Goal: Task Accomplishment & Management: Complete application form

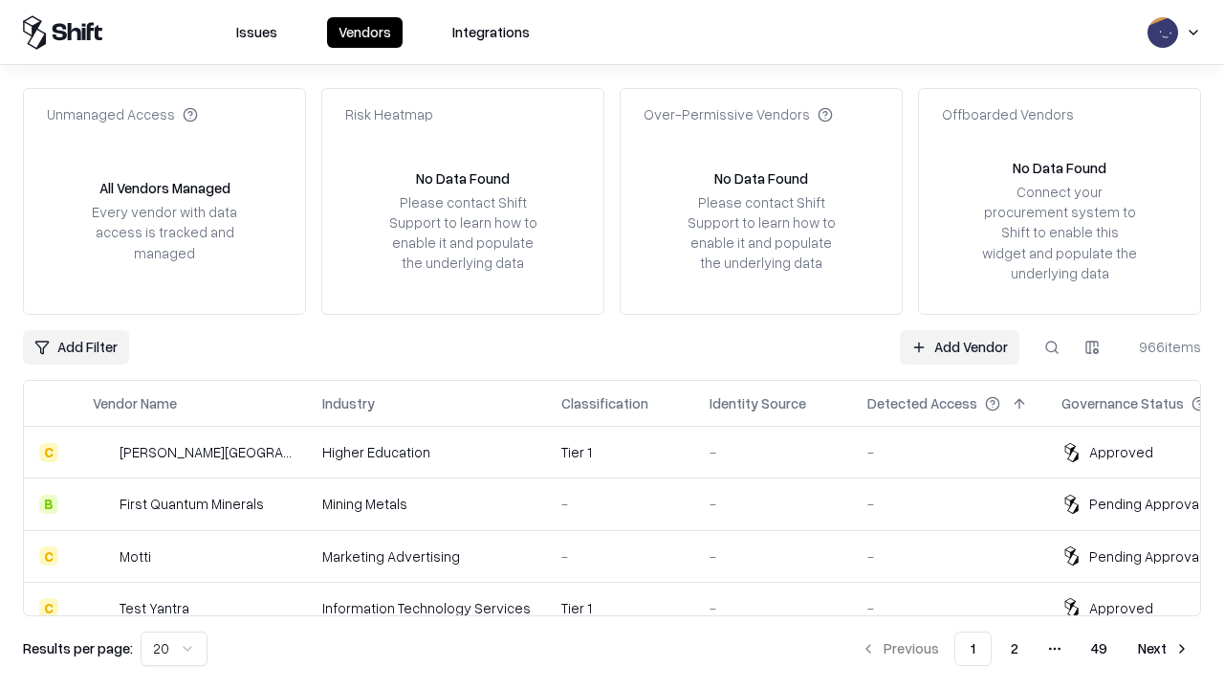
click at [959, 346] on link "Add Vendor" at bounding box center [960, 347] width 120 height 34
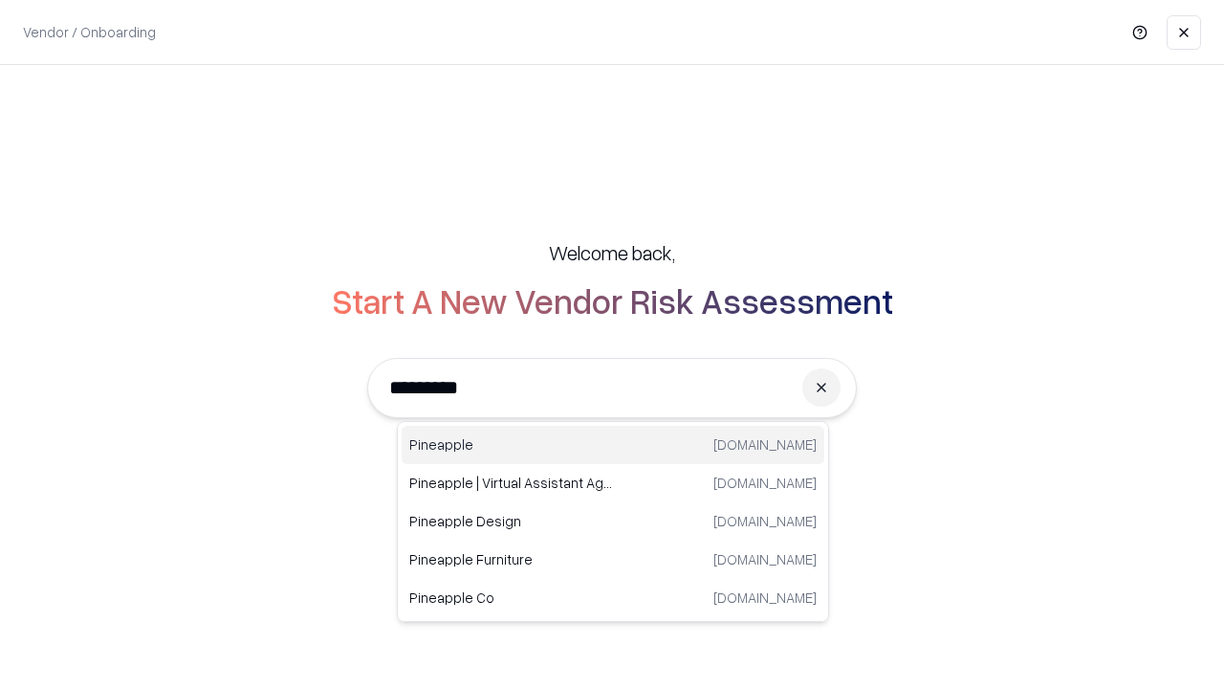
click at [613, 445] on div "Pineapple [DOMAIN_NAME]" at bounding box center [613, 445] width 423 height 38
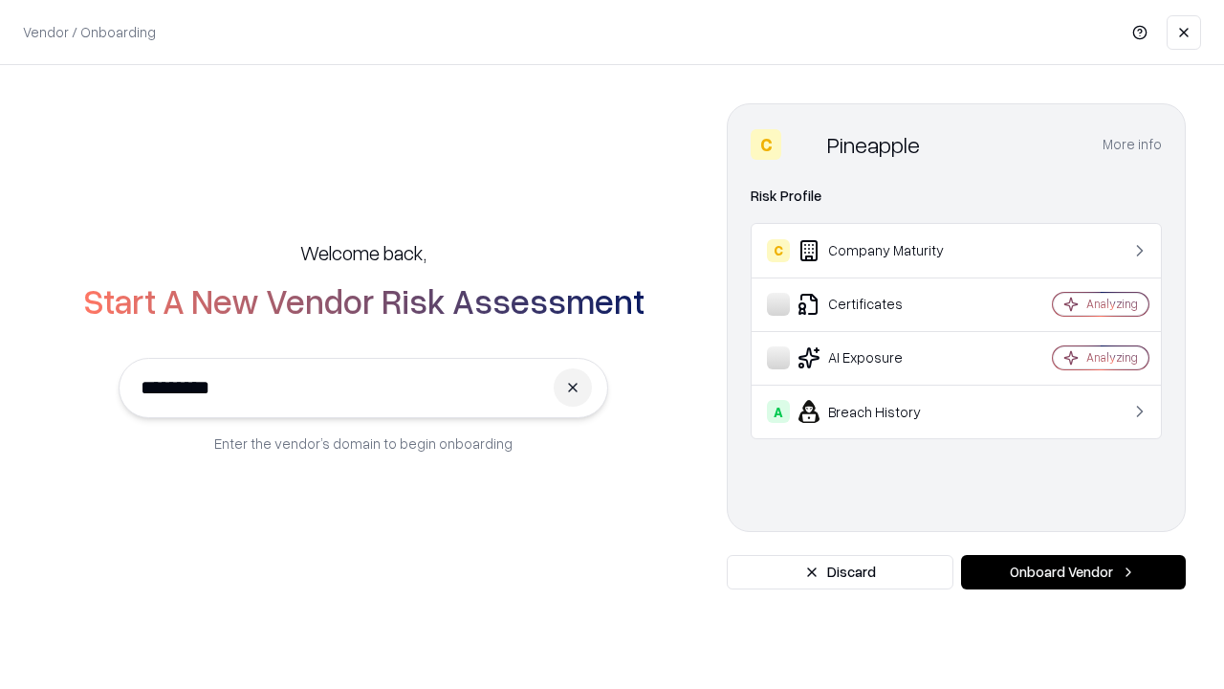
type input "*********"
click at [1073, 572] on button "Onboard Vendor" at bounding box center [1073, 572] width 225 height 34
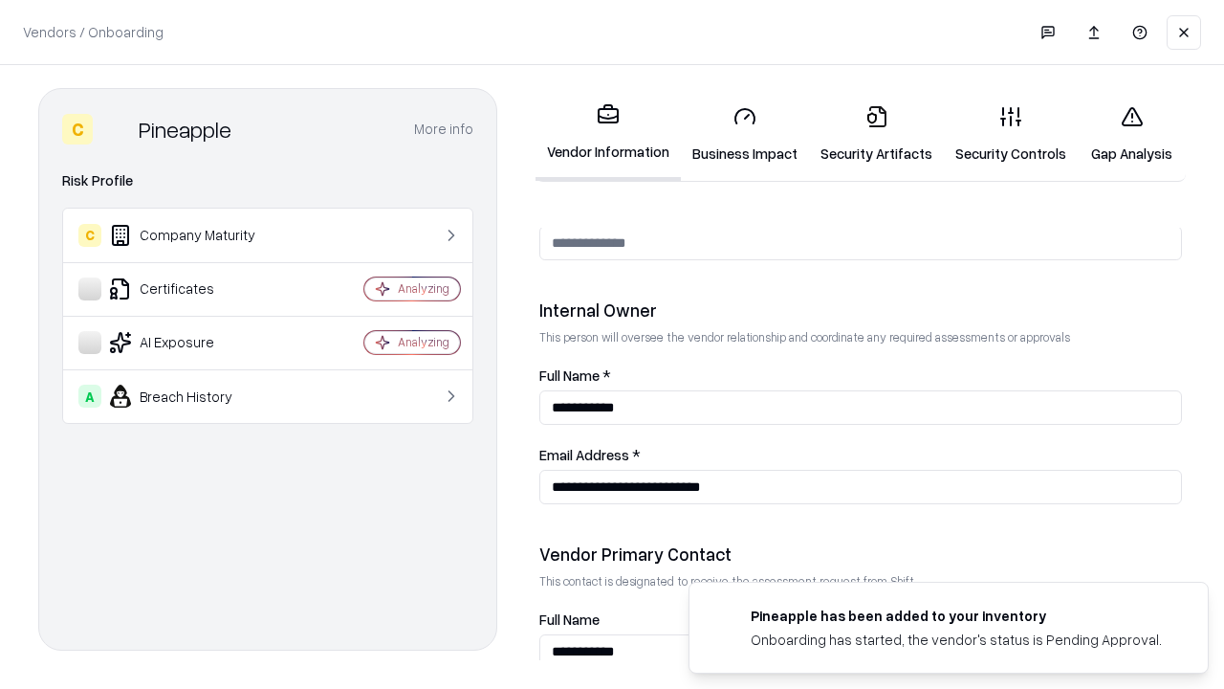
scroll to position [991, 0]
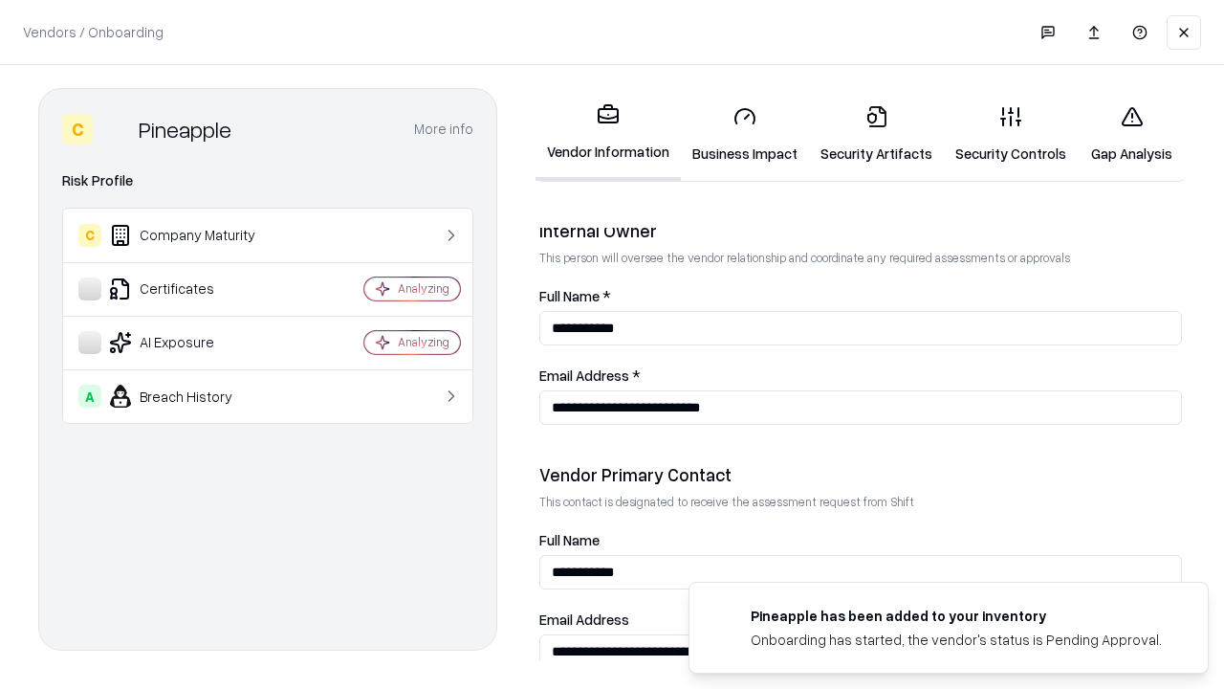
click at [745, 134] on link "Business Impact" at bounding box center [745, 134] width 128 height 89
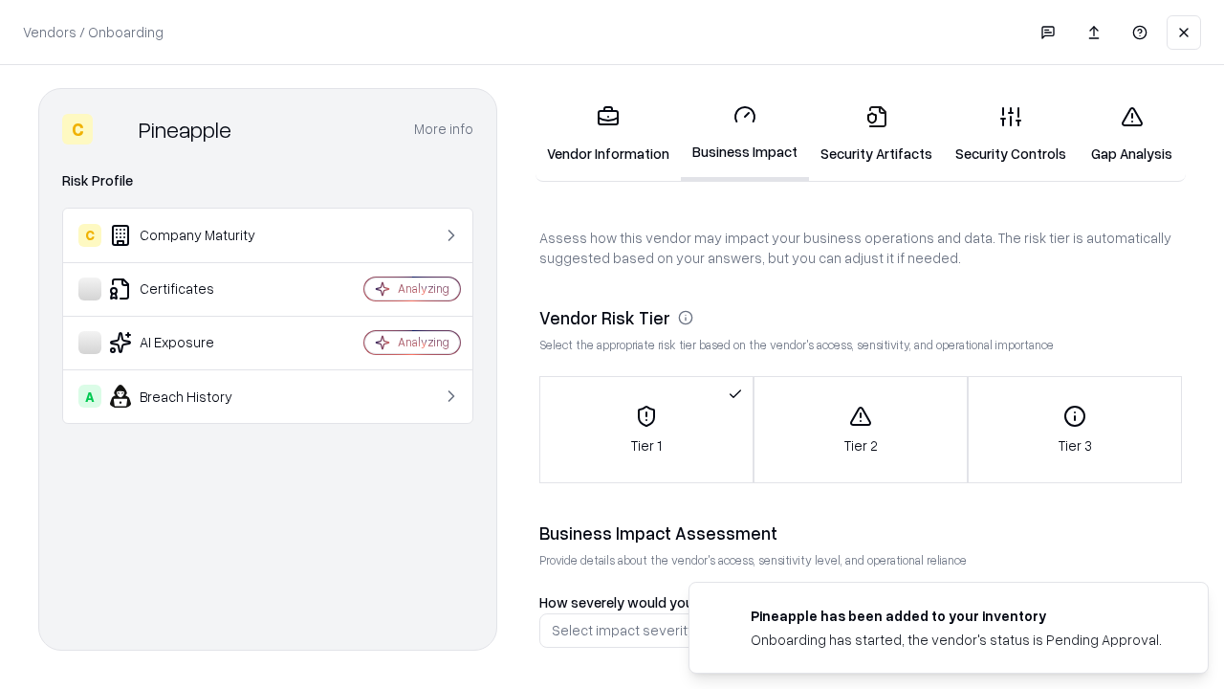
click at [1131, 134] on link "Gap Analysis" at bounding box center [1132, 134] width 108 height 89
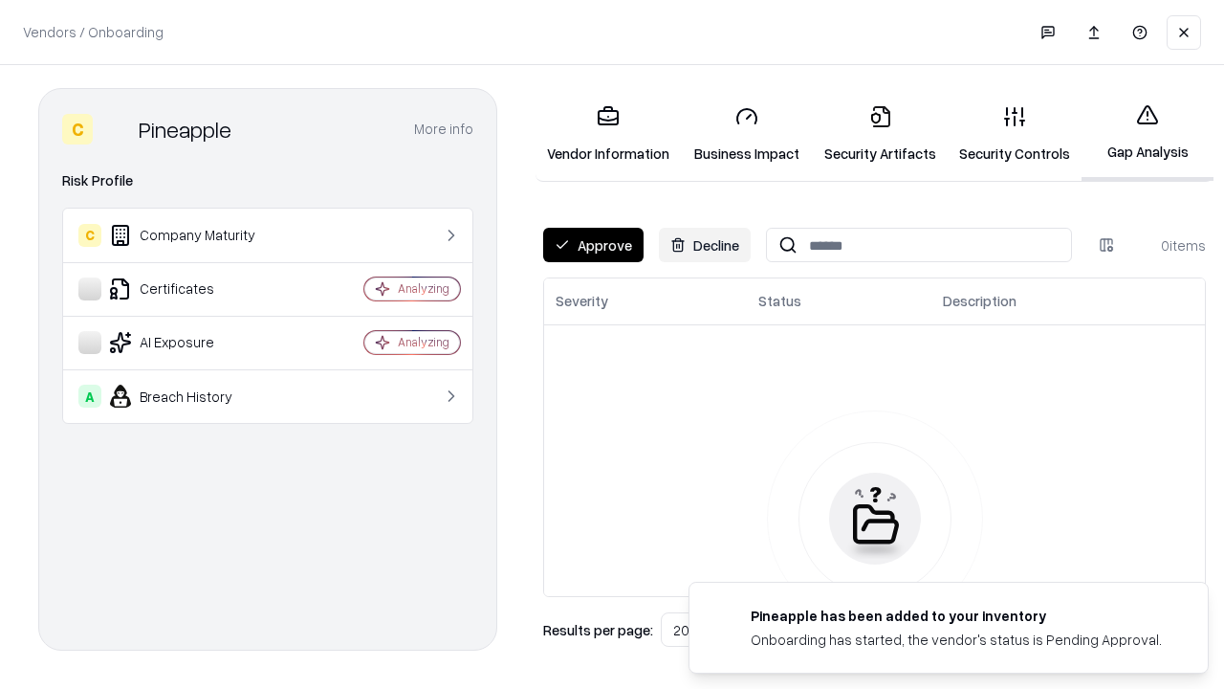
click at [593, 245] on button "Approve" at bounding box center [593, 245] width 100 height 34
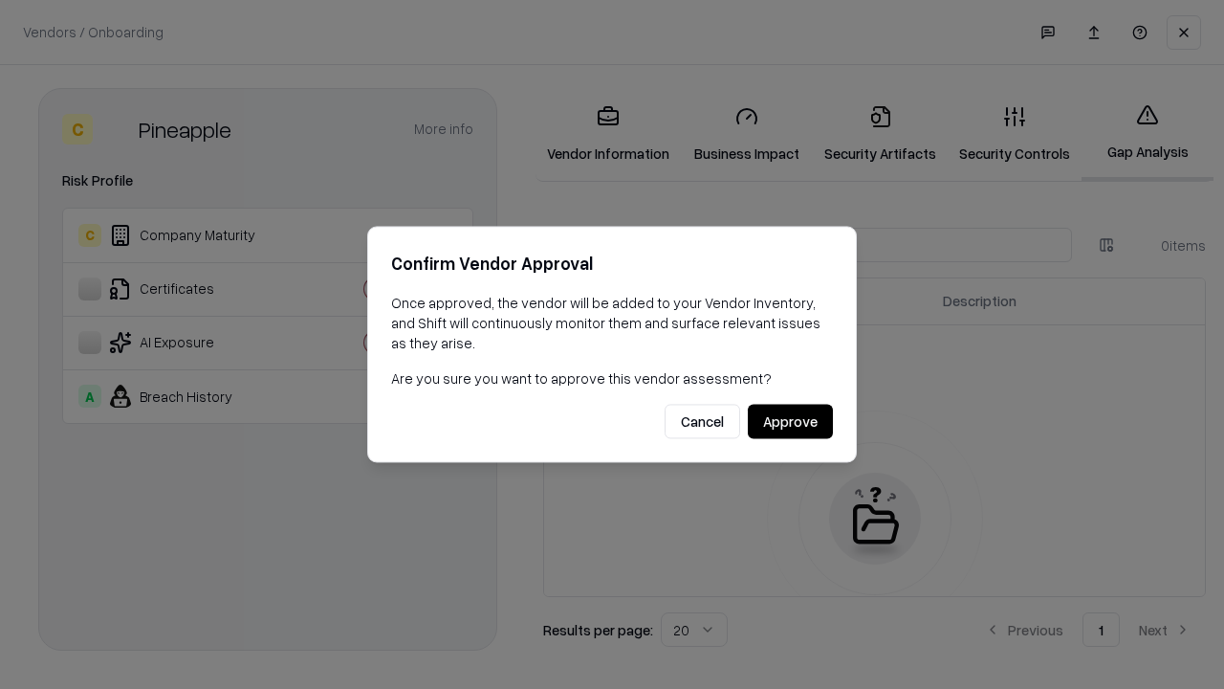
click at [790, 421] on button "Approve" at bounding box center [790, 422] width 85 height 34
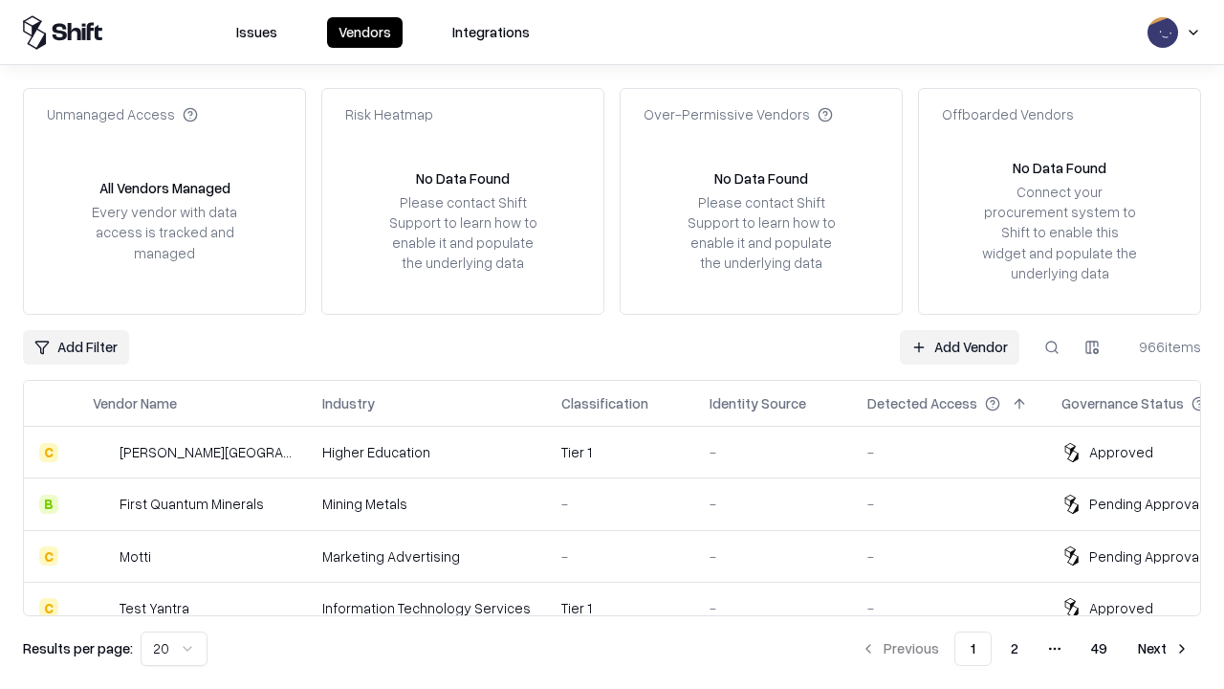
type input "*********"
click at [959, 346] on link "Add Vendor" at bounding box center [960, 347] width 120 height 34
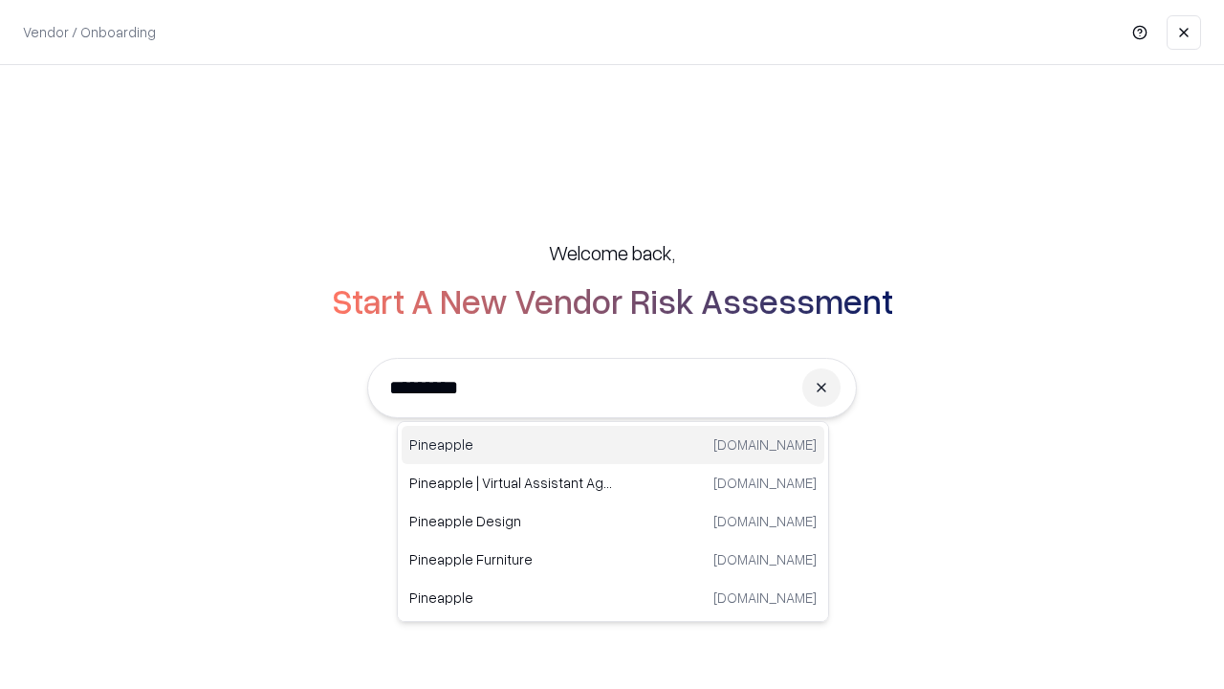
click at [613, 445] on div "Pineapple [DOMAIN_NAME]" at bounding box center [613, 445] width 423 height 38
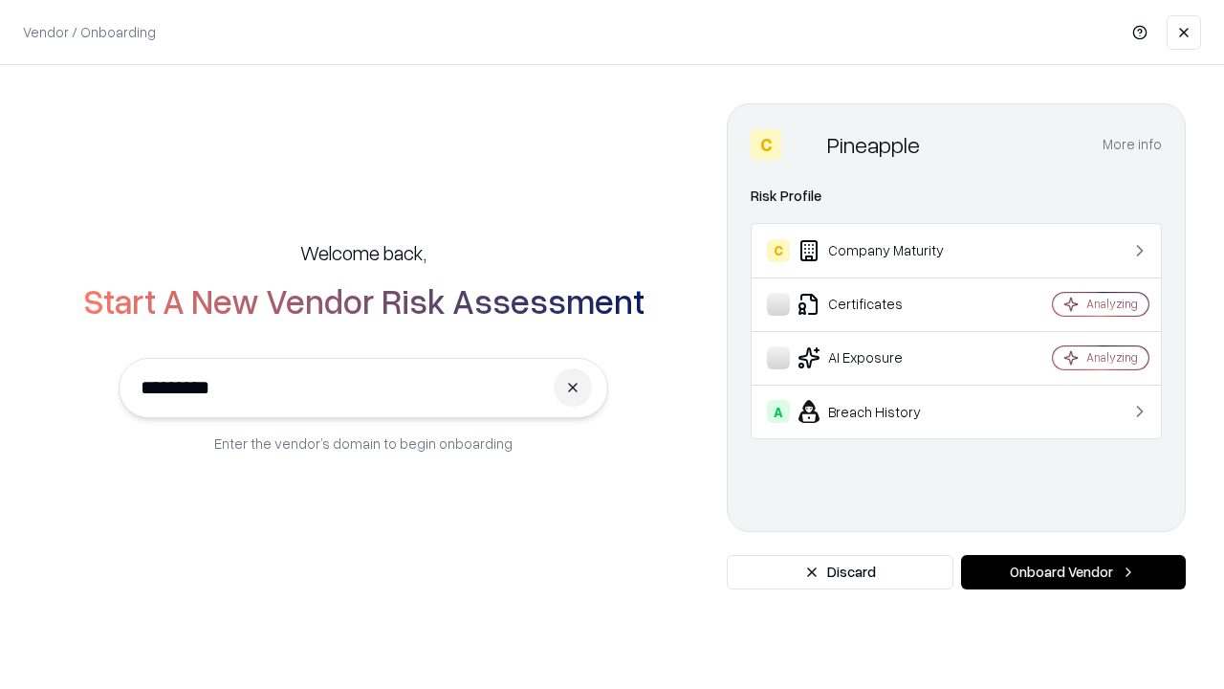
type input "*********"
click at [1073, 572] on button "Onboard Vendor" at bounding box center [1073, 572] width 225 height 34
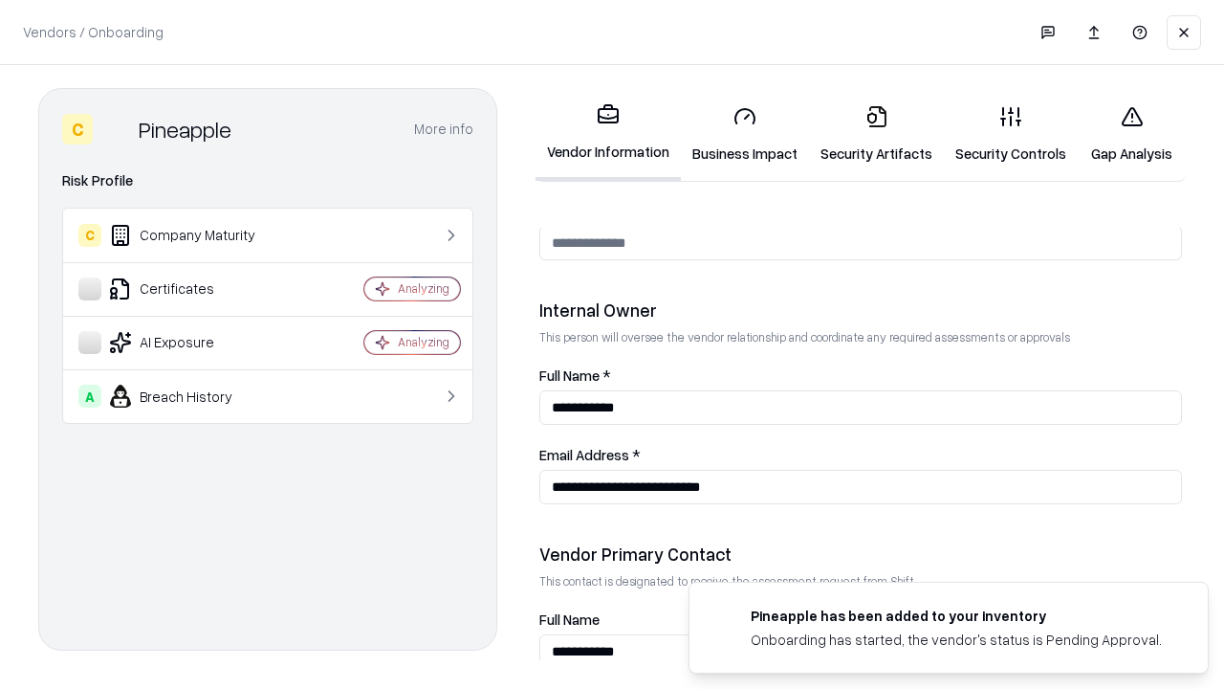
scroll to position [991, 0]
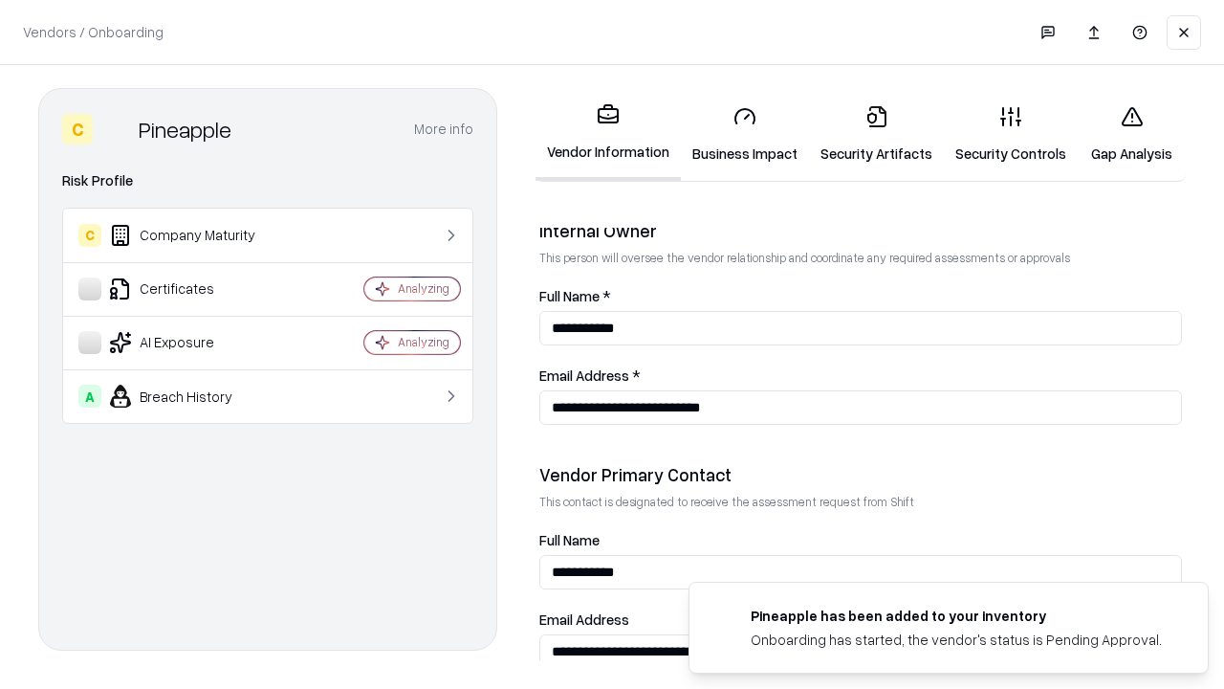
click at [1131, 134] on link "Gap Analysis" at bounding box center [1132, 134] width 108 height 89
